Goal: Information Seeking & Learning: Learn about a topic

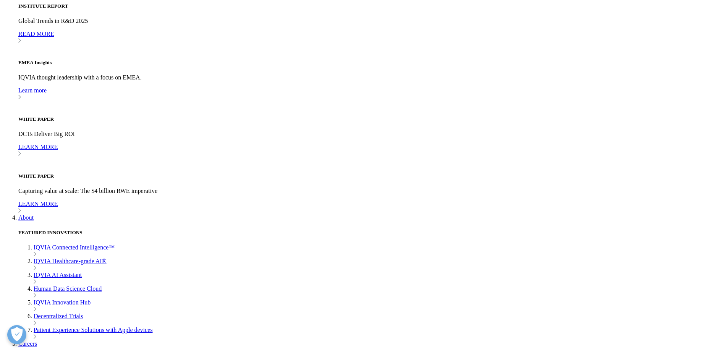
scroll to position [2445, 0]
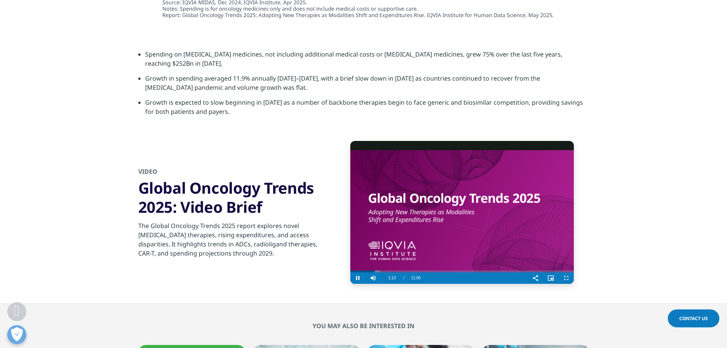
click at [487, 169] on video "Video Player" at bounding box center [461, 212] width 223 height 143
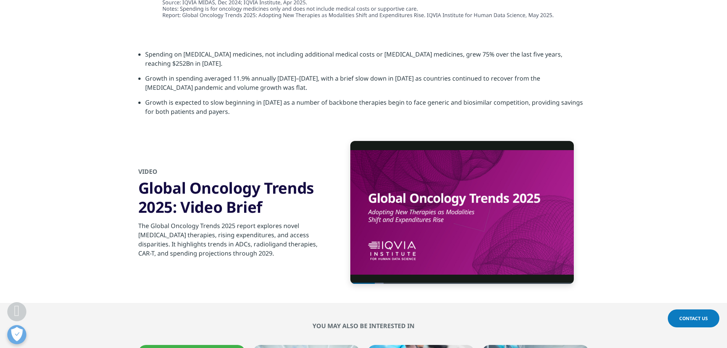
click at [630, 141] on section "Video Player is loading. Play Video Play Skip Backward Skip Forward Mute Curren…" at bounding box center [363, 222] width 727 height 162
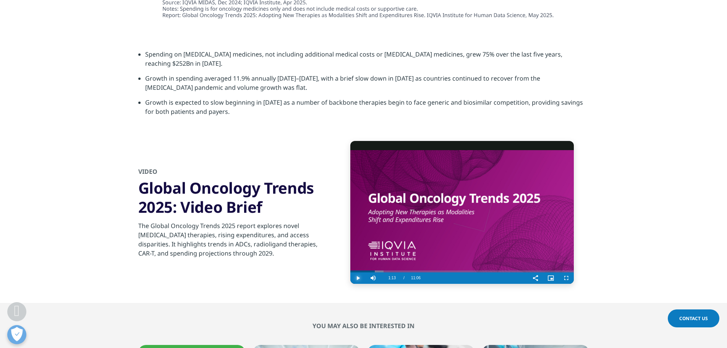
click at [358, 278] on span "Video Player" at bounding box center [357, 278] width 15 height 0
click at [566, 278] on span "Video Player" at bounding box center [566, 278] width 15 height 0
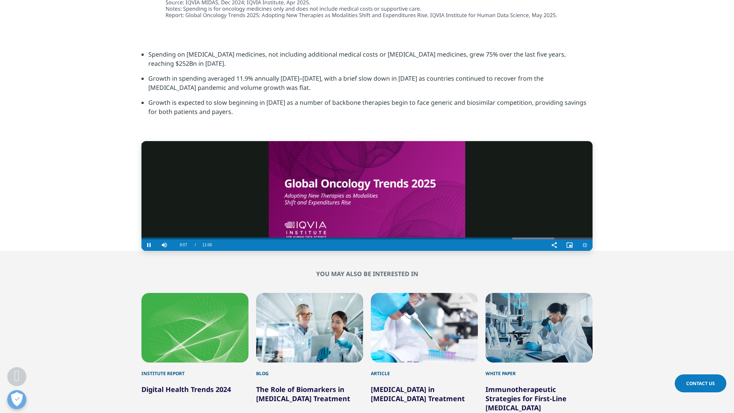
click at [307, 251] on video "Video Player" at bounding box center [366, 196] width 451 height 110
click at [141, 245] on span "Video Player" at bounding box center [148, 245] width 15 height 0
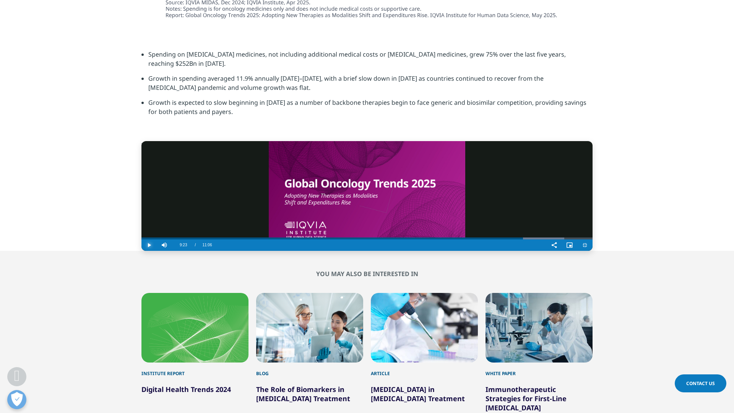
click at [141, 245] on span "Video Player" at bounding box center [148, 245] width 15 height 0
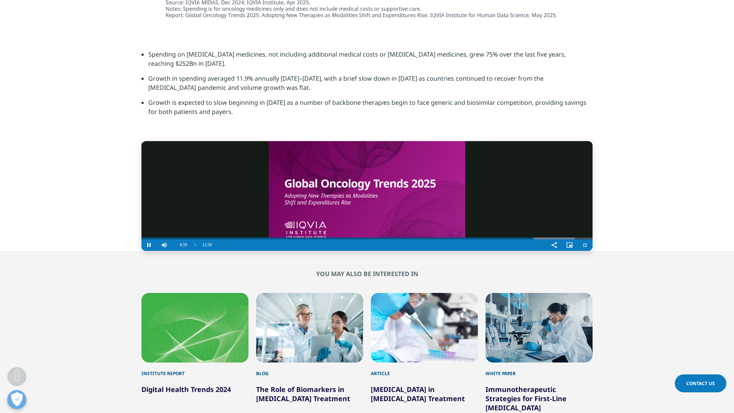
click at [547, 251] on div "Video Player" at bounding box center [381, 244] width 331 height 11
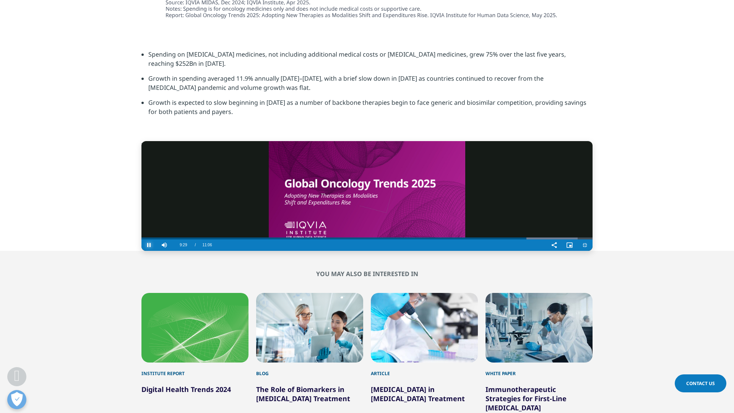
click at [141, 245] on span "Video Player" at bounding box center [148, 245] width 15 height 0
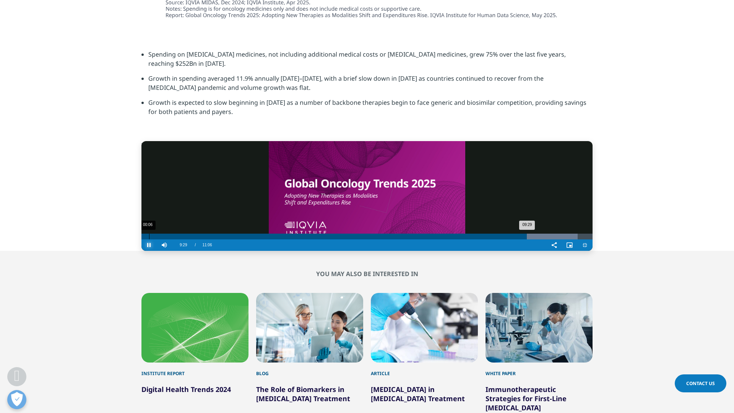
click at [149, 239] on div "00:06" at bounding box center [149, 236] width 0 height 6
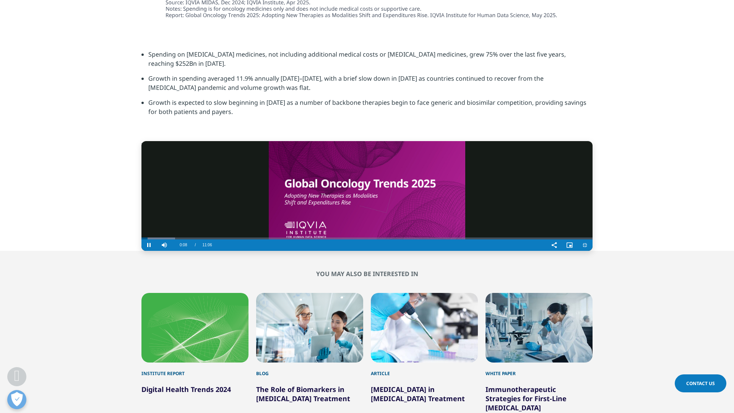
click at [393, 251] on video "Video Player" at bounding box center [366, 196] width 451 height 110
click at [390, 251] on video "Video Player" at bounding box center [366, 196] width 451 height 110
click at [565, 251] on video "Video Player" at bounding box center [366, 196] width 451 height 110
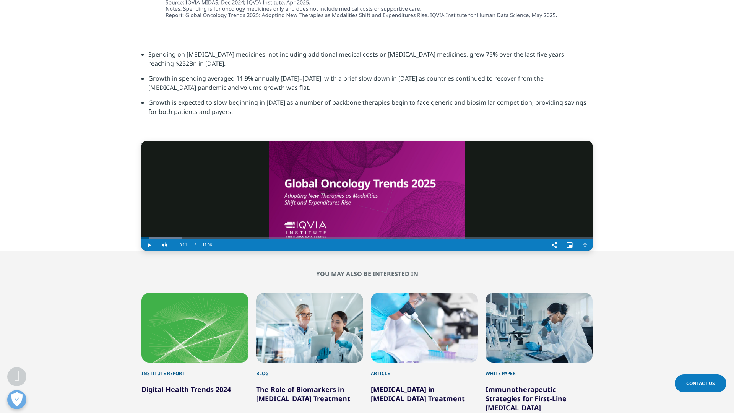
click at [547, 251] on div "Video Player" at bounding box center [381, 244] width 331 height 11
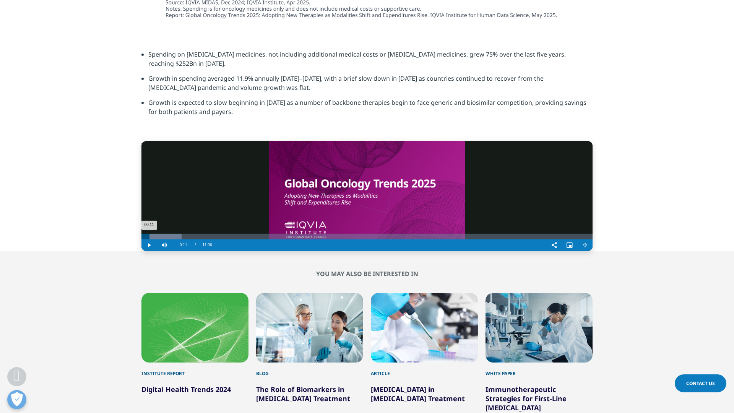
click at [702, 239] on div "08:29" at bounding box center [702, 236] width 0 height 6
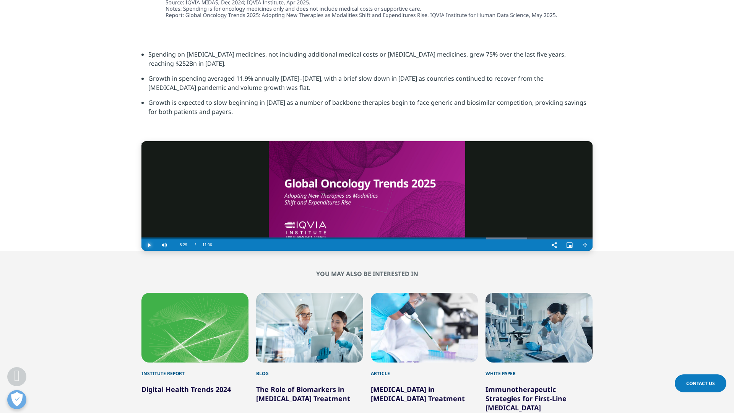
click at [141, 245] on span "Video Player" at bounding box center [148, 245] width 15 height 0
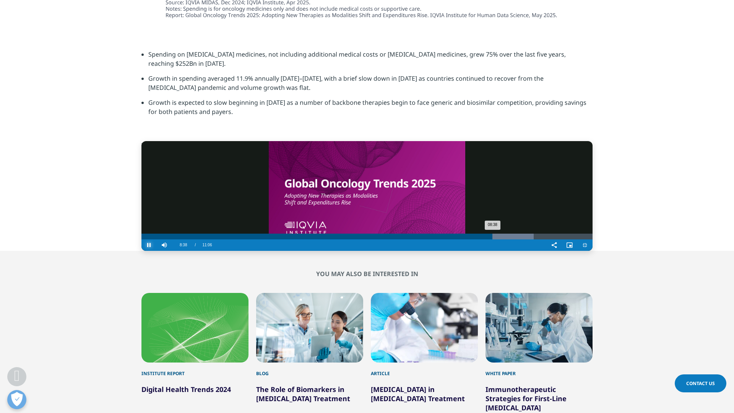
click at [727, 239] on div "08:57" at bounding box center [733, 236] width 0 height 6
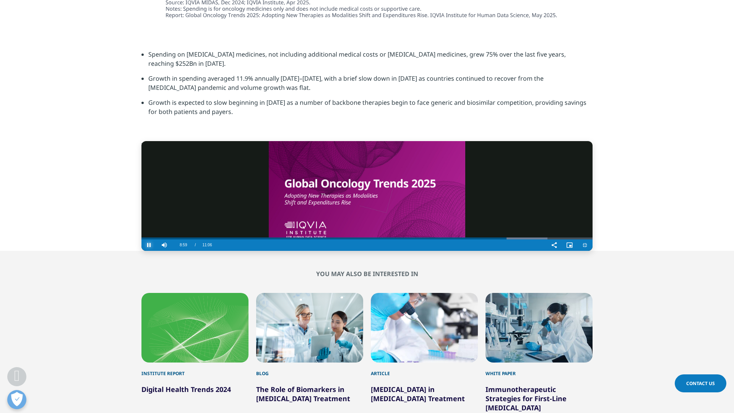
click at [141, 245] on span "Video Player" at bounding box center [148, 245] width 15 height 0
click at [577, 245] on span "Video Player" at bounding box center [569, 245] width 15 height 0
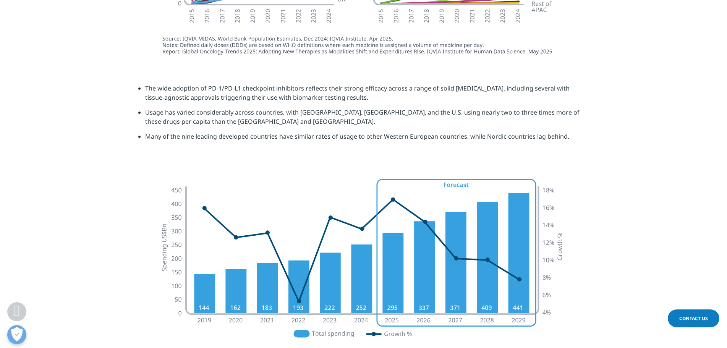
scroll to position [1987, 0]
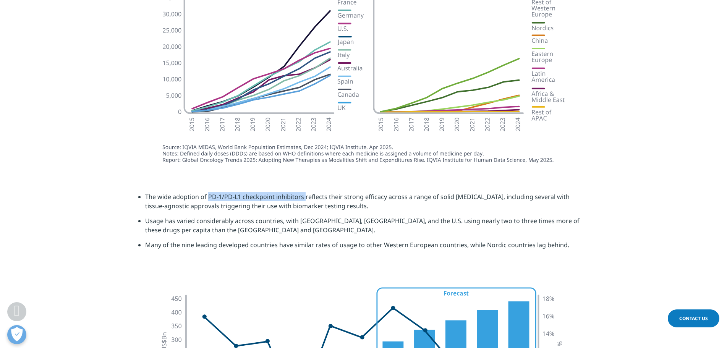
drag, startPoint x: 207, startPoint y: 170, endPoint x: 304, endPoint y: 171, distance: 96.7
click at [304, 192] on li "The wide adoption of PD-1/PD-L1 checkpoint inhibitors reflects their strong eff…" at bounding box center [367, 204] width 444 height 24
copy li "PD-1/PD-L1 checkpoint inhibitors"
